Goal: Task Accomplishment & Management: Manage account settings

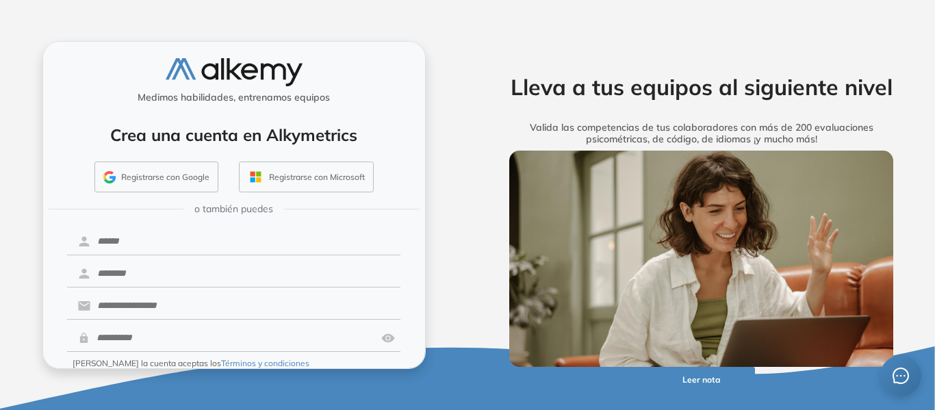
scroll to position [55, 0]
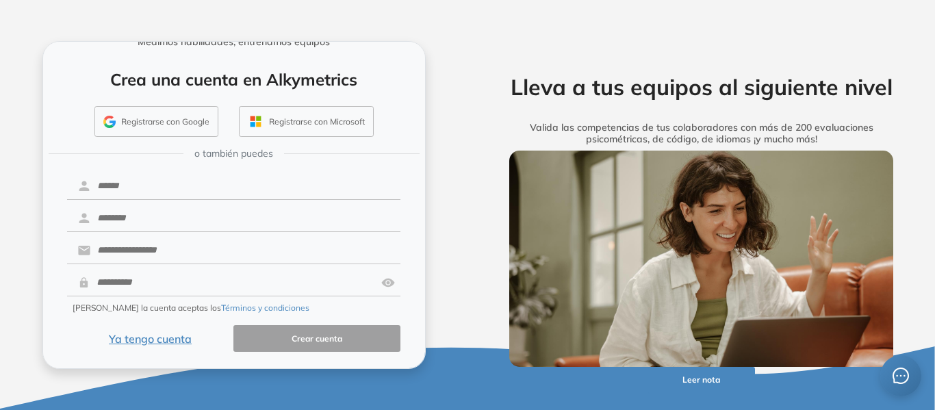
click at [168, 340] on button "Ya tengo cuenta" at bounding box center [150, 338] width 167 height 27
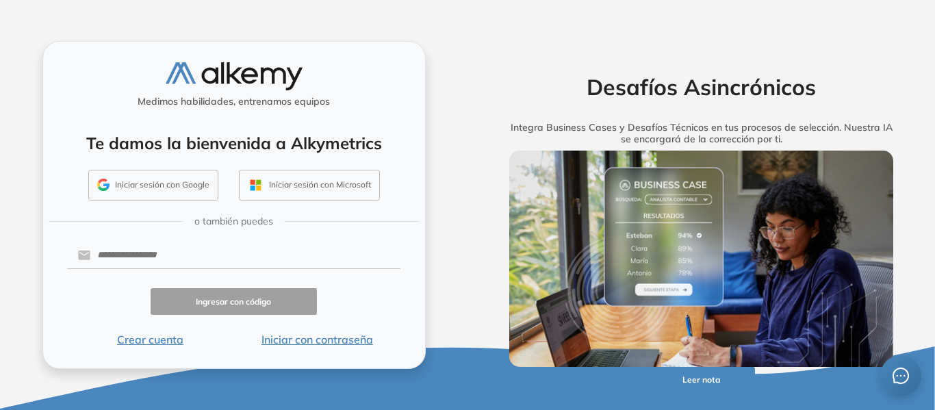
click at [155, 179] on button "Iniciar sesión con Google" at bounding box center [153, 185] width 130 height 31
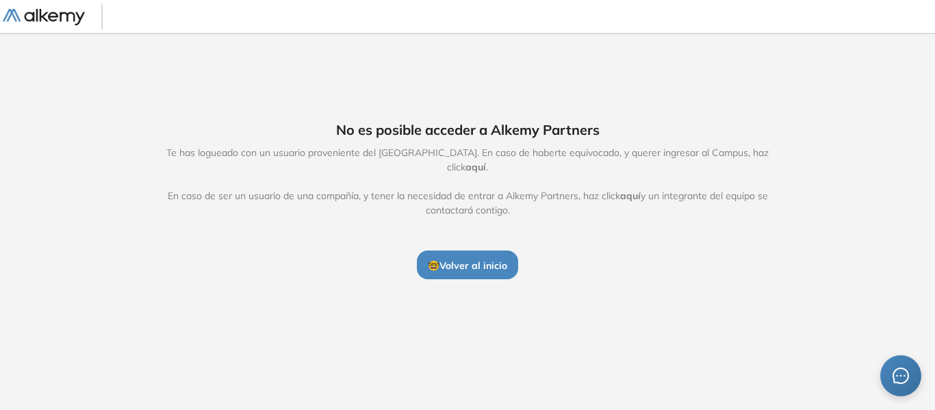
click at [501, 259] on span "🤓 Volver al inicio" at bounding box center [467, 265] width 79 height 12
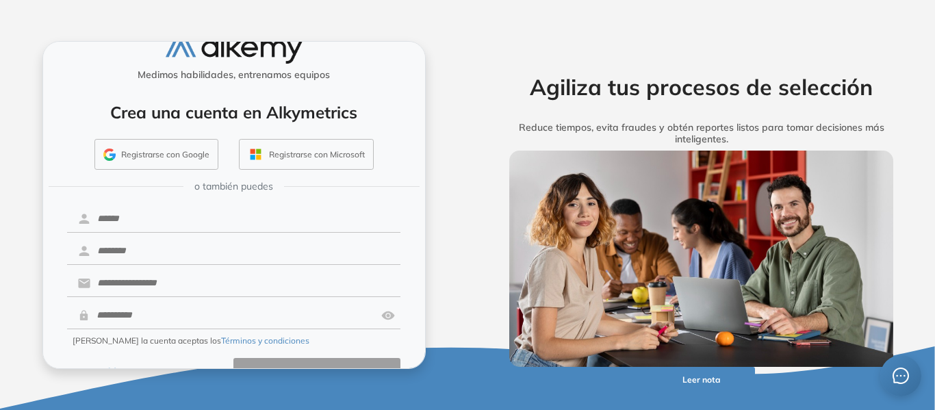
scroll to position [55, 0]
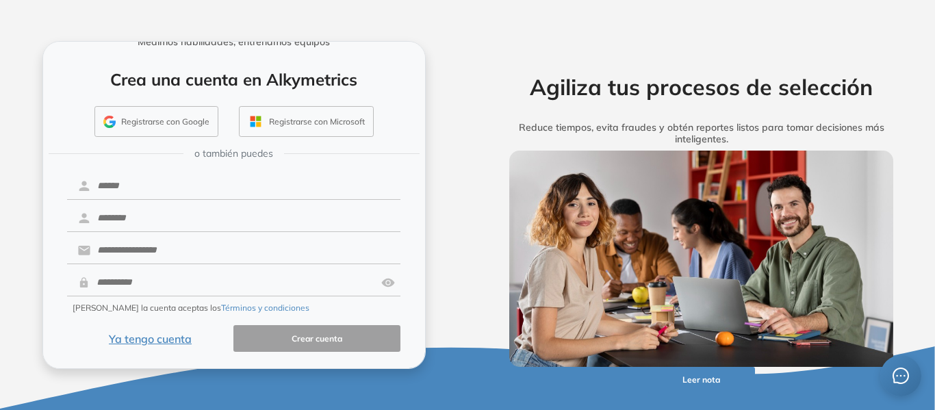
click at [157, 332] on button "Ya tengo cuenta" at bounding box center [150, 338] width 167 height 27
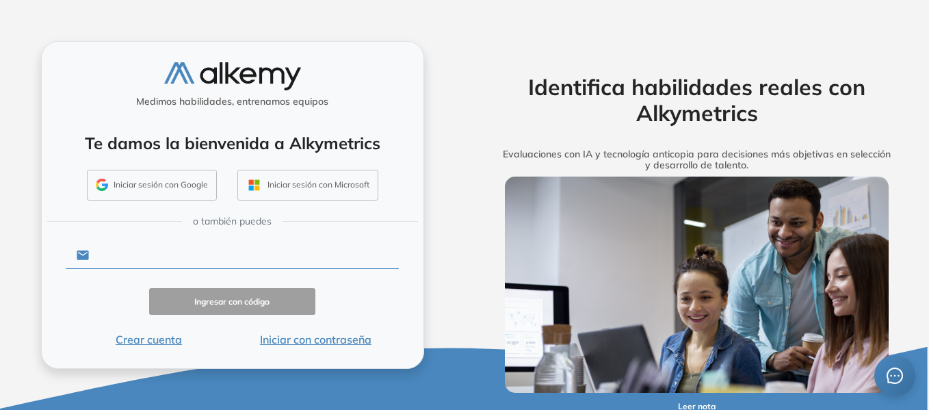
click at [175, 252] on input "text" at bounding box center [244, 255] width 310 height 26
type input "**********"
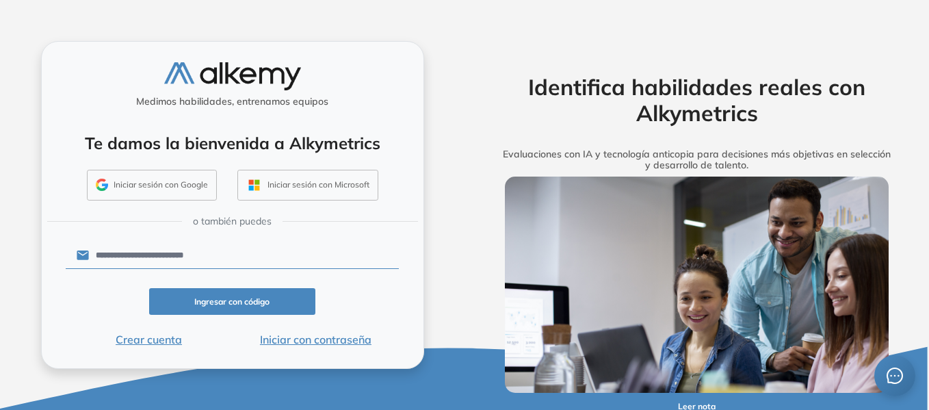
click at [265, 296] on button "Ingresar con código" at bounding box center [232, 301] width 167 height 27
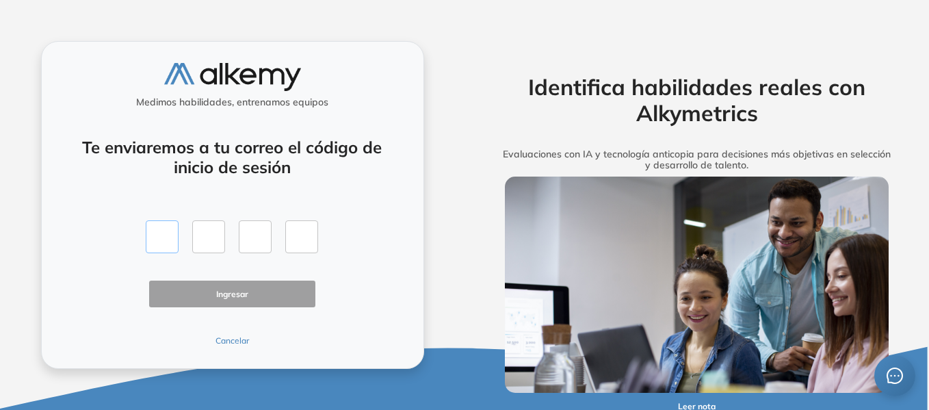
click at [155, 229] on input "text" at bounding box center [162, 236] width 33 height 33
type input "*"
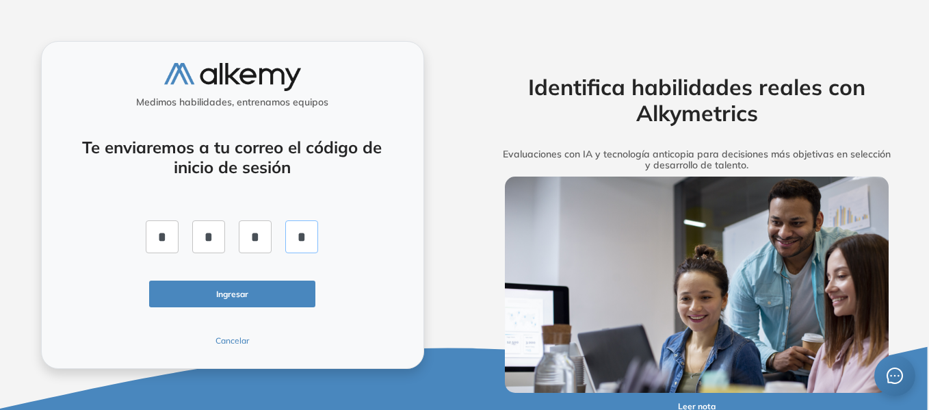
type input "*"
click at [207, 292] on button "Ingresar" at bounding box center [232, 294] width 167 height 27
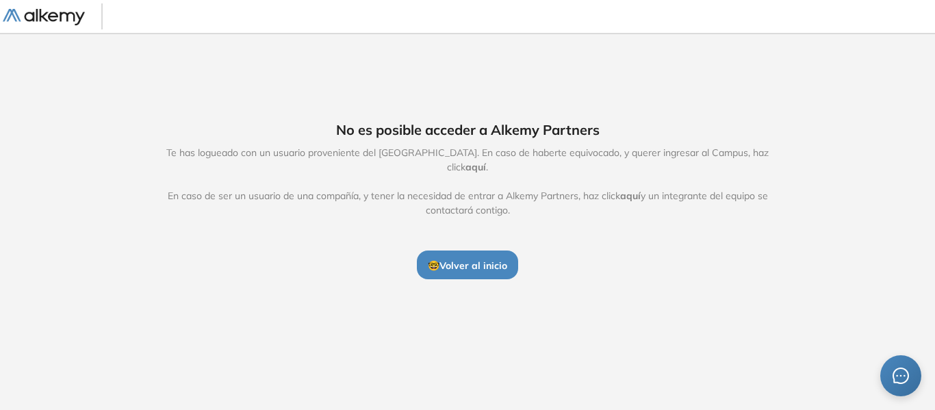
click at [255, 160] on span "Te has logueado con un usuario proveniente del Alkemy Campus. En caso de habert…" at bounding box center [467, 182] width 631 height 72
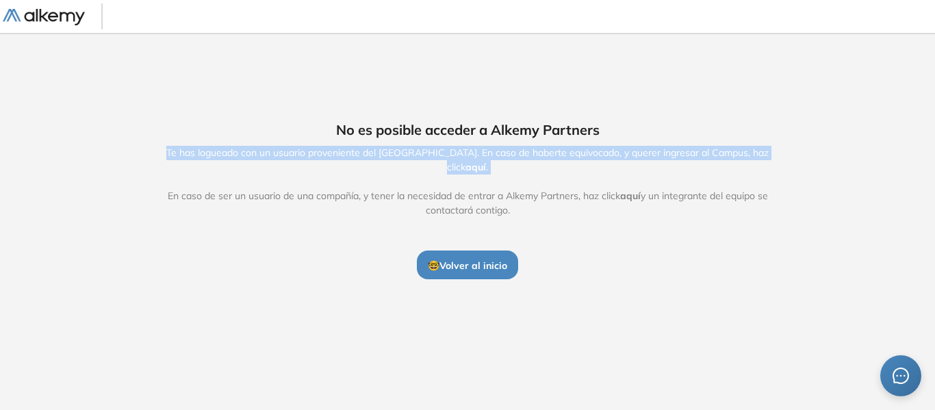
click at [255, 160] on span "Te has logueado con un usuario proveniente del Alkemy Campus. En caso de habert…" at bounding box center [467, 182] width 631 height 72
click at [405, 157] on span "Te has logueado con un usuario proveniente del Alkemy Campus. En caso de habert…" at bounding box center [467, 182] width 631 height 72
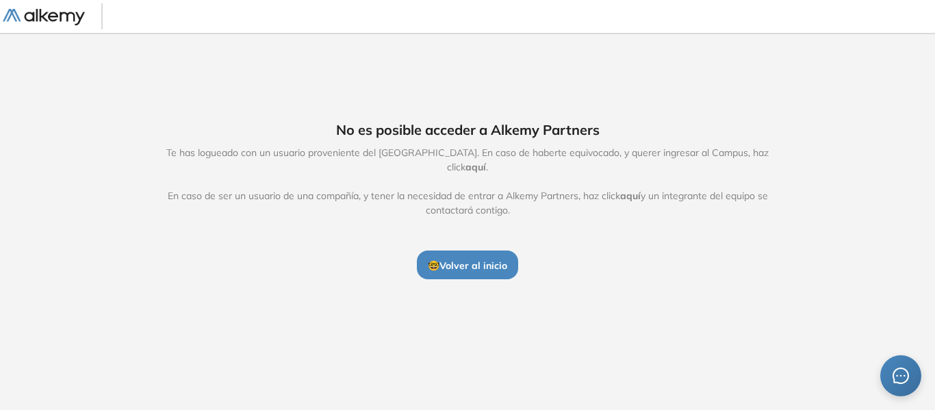
click at [486, 161] on span "aquí" at bounding box center [475, 167] width 21 height 12
